Goal: Find specific page/section: Find specific page/section

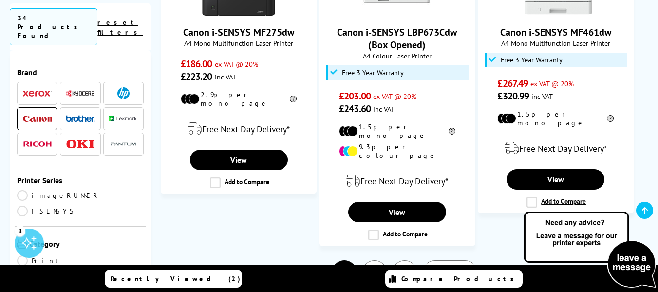
scroll to position [1475, 0]
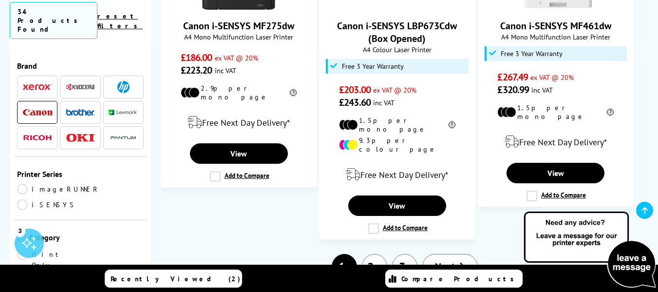
drag, startPoint x: 664, startPoint y: 23, endPoint x: 662, endPoint y: 136, distance: 112.6
click at [404, 254] on link "3" at bounding box center [404, 266] width 25 height 25
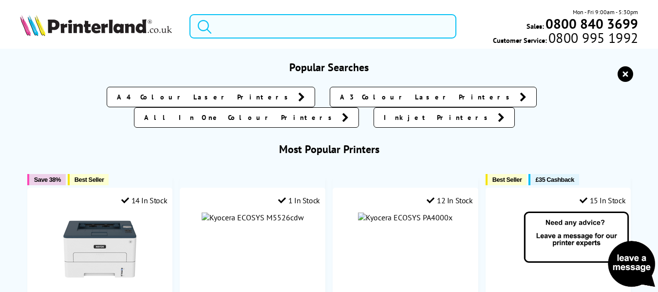
click at [265, 31] on input "search" at bounding box center [323, 26] width 267 height 24
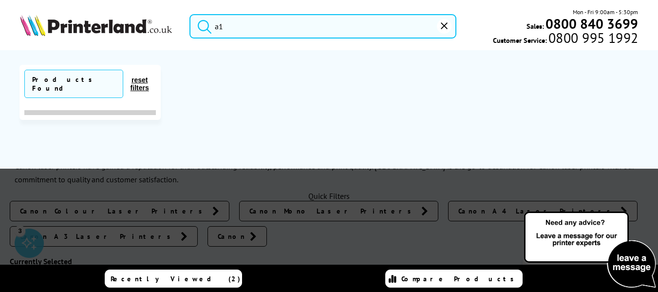
type input "a1"
click at [190, 14] on button "submit" at bounding box center [202, 24] width 24 height 21
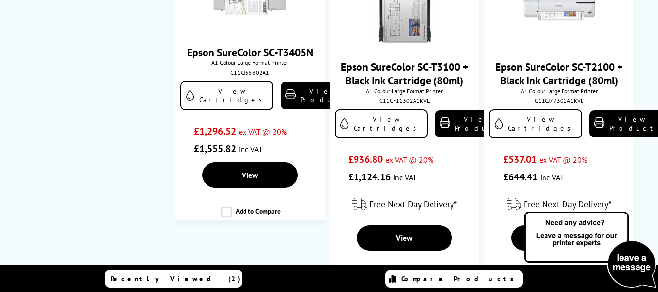
scroll to position [1518, 0]
